Goal: Task Accomplishment & Management: Use online tool/utility

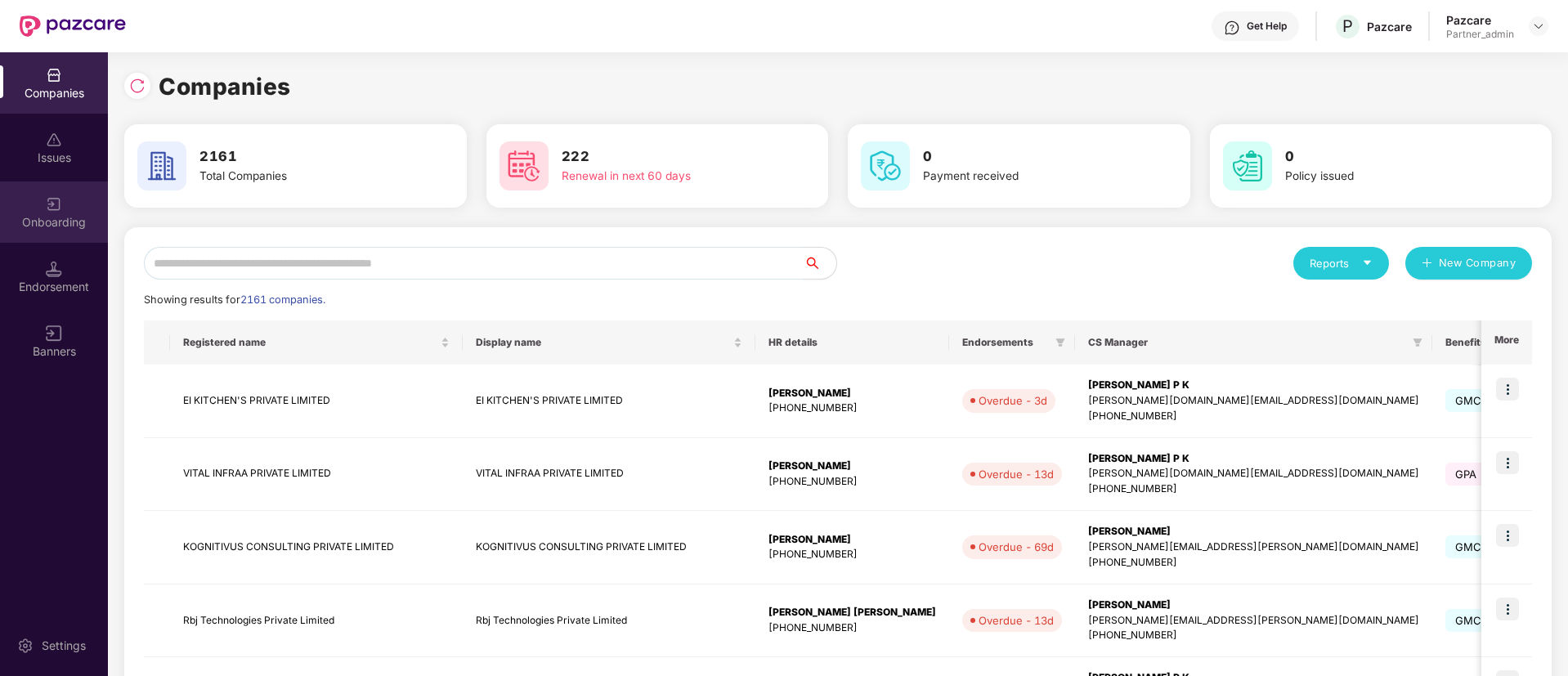
click at [61, 218] on div "Onboarding" at bounding box center [54, 222] width 108 height 16
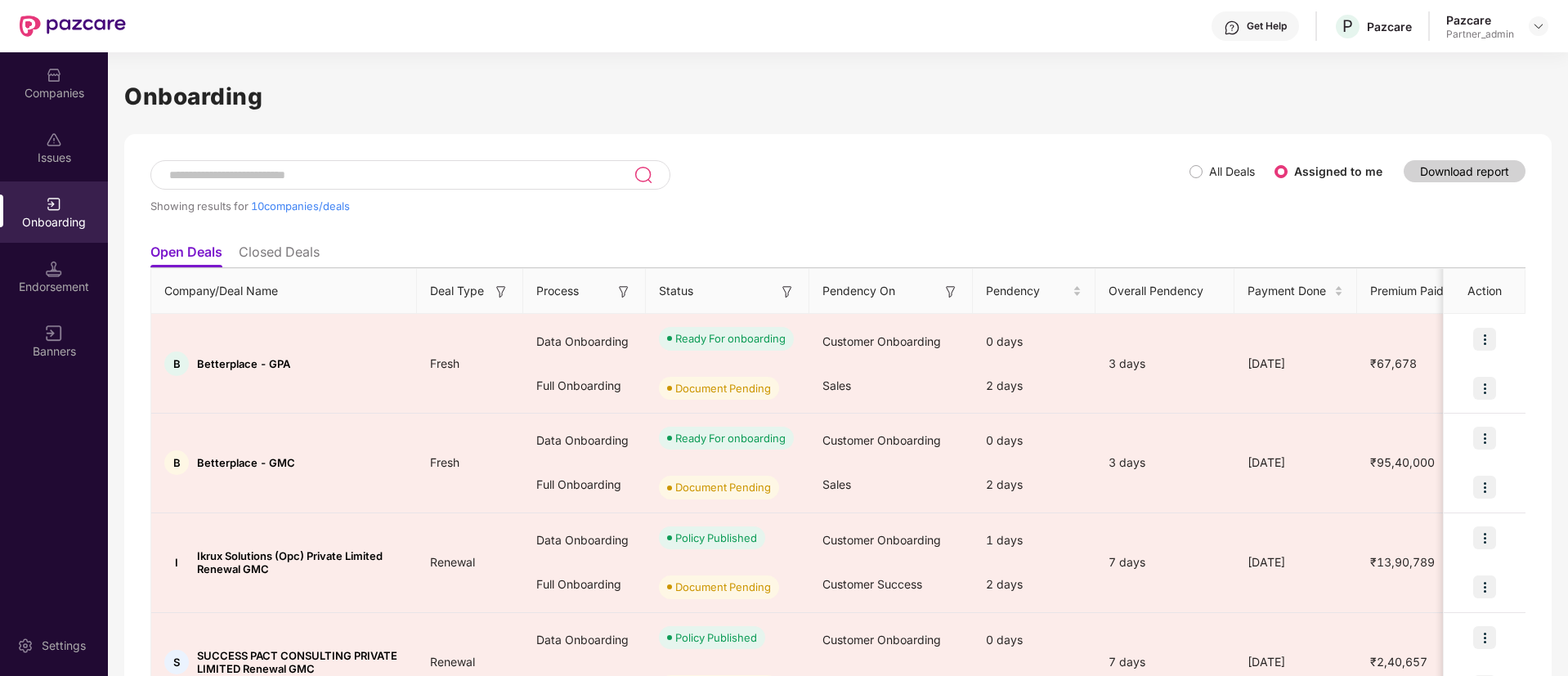
drag, startPoint x: 790, startPoint y: 284, endPoint x: 790, endPoint y: 296, distance: 12.0
click at [788, 286] on img at bounding box center [786, 291] width 16 height 16
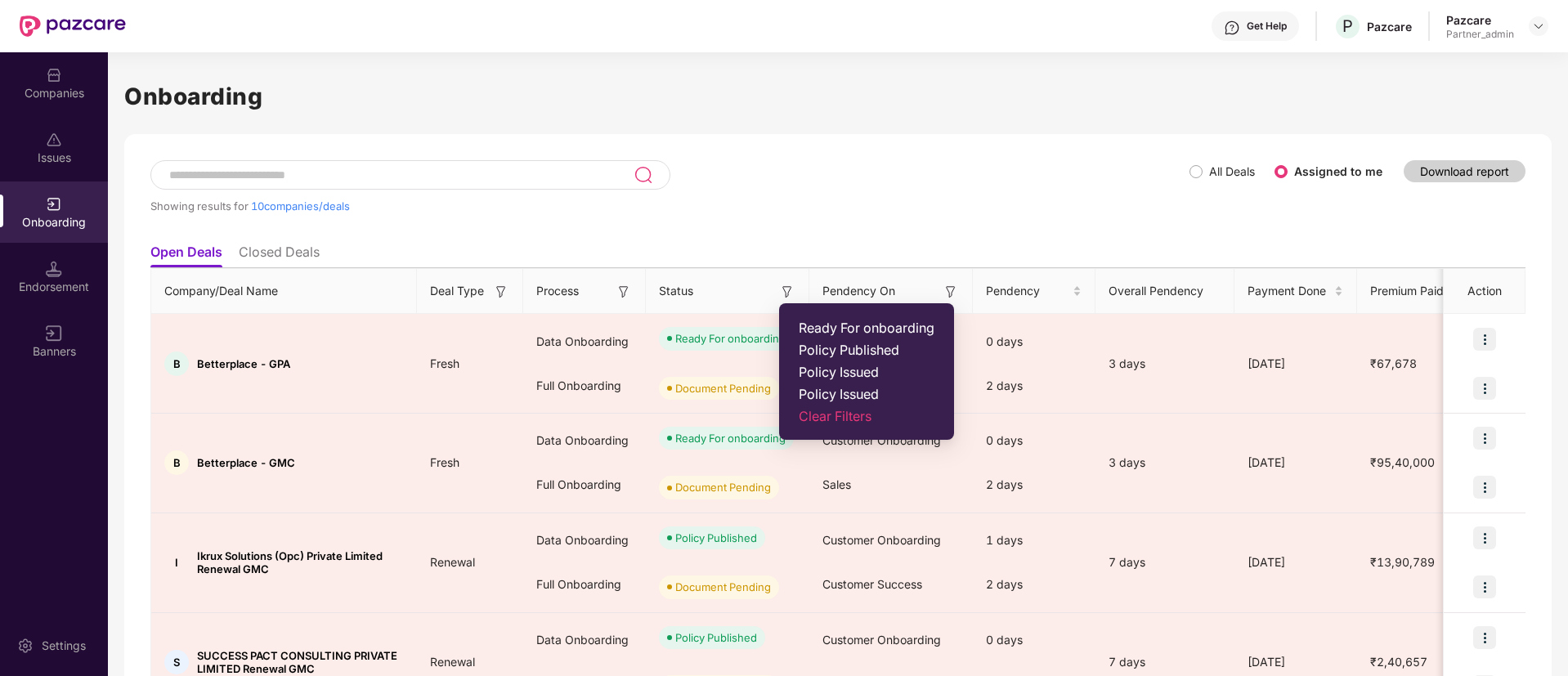
click at [813, 326] on span "Ready For onboarding" at bounding box center [866, 328] width 136 height 16
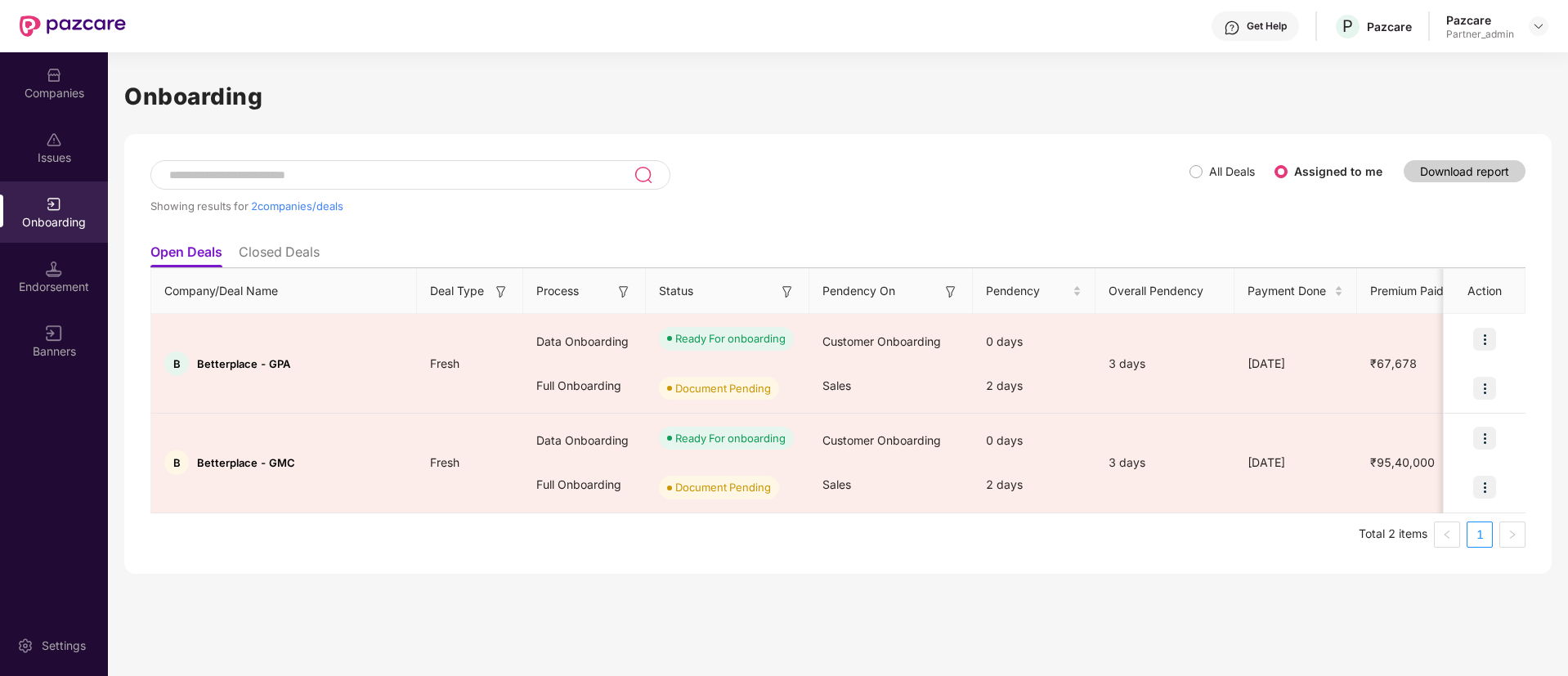
click at [619, 293] on img at bounding box center [624, 291] width 16 height 16
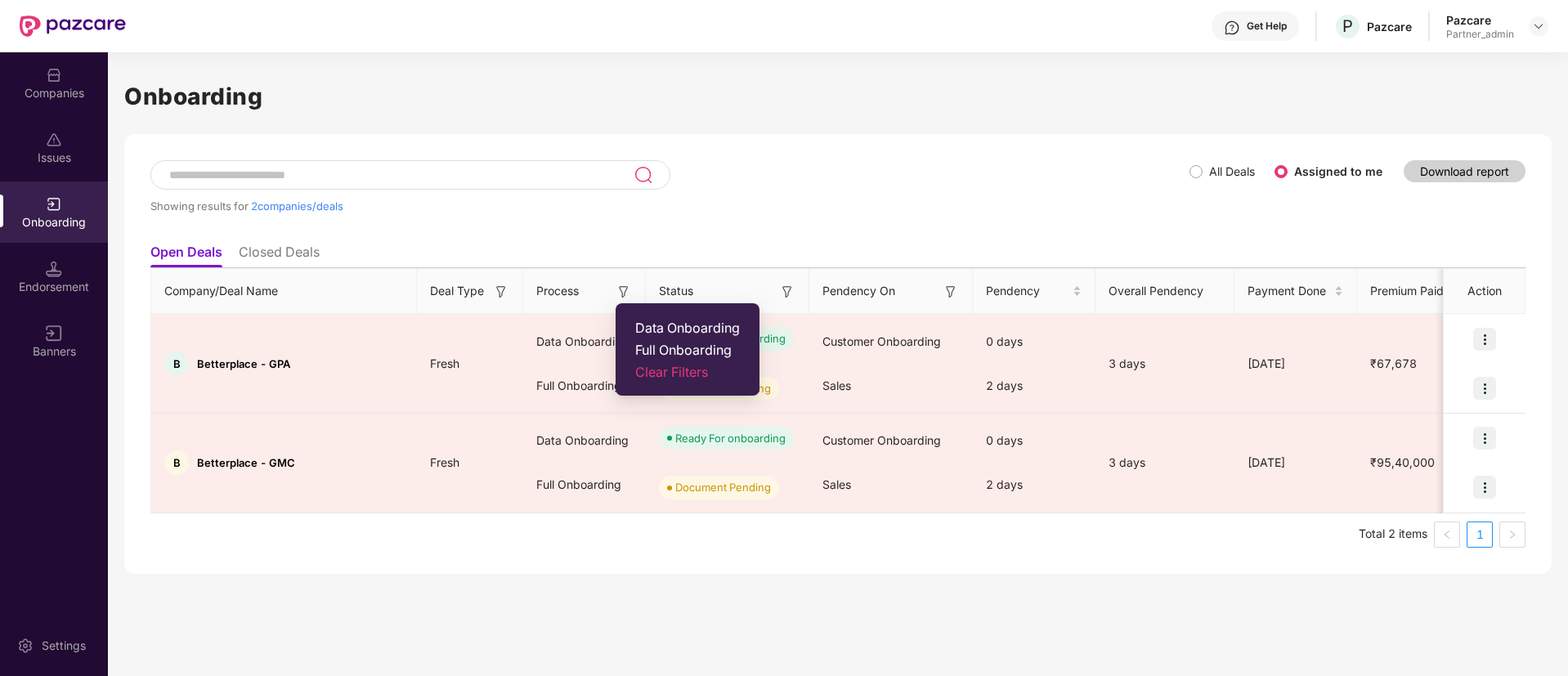
click at [637, 320] on span "Data Onboarding" at bounding box center [687, 328] width 105 height 16
